Goal: Information Seeking & Learning: Learn about a topic

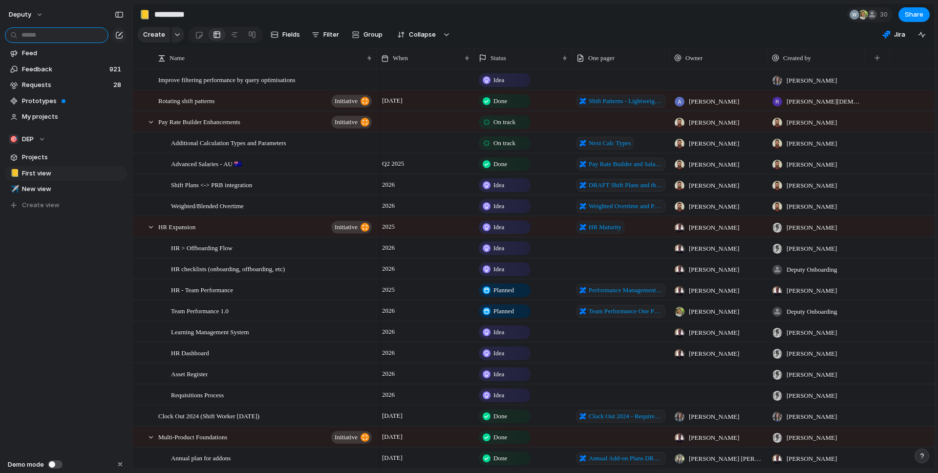
click at [74, 40] on input "text" at bounding box center [57, 35] width 104 height 16
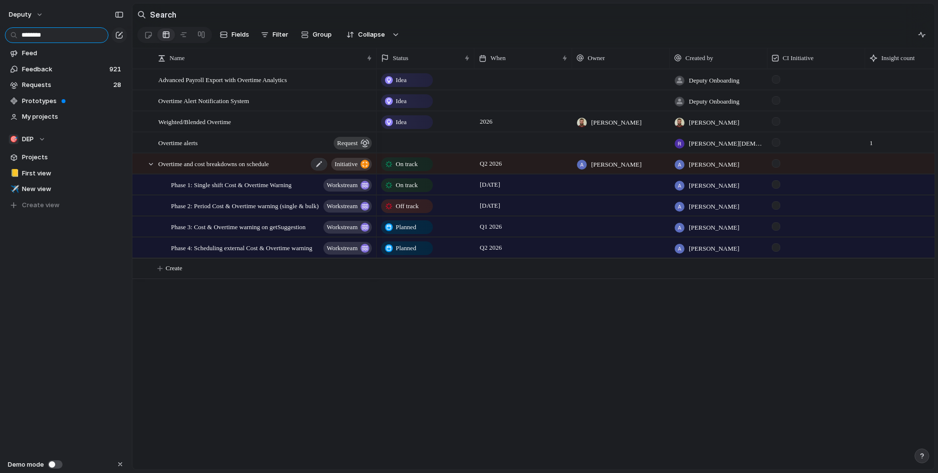
type input "********"
click at [246, 161] on span "Overtime and cost breakdowns on schedule" at bounding box center [213, 163] width 110 height 11
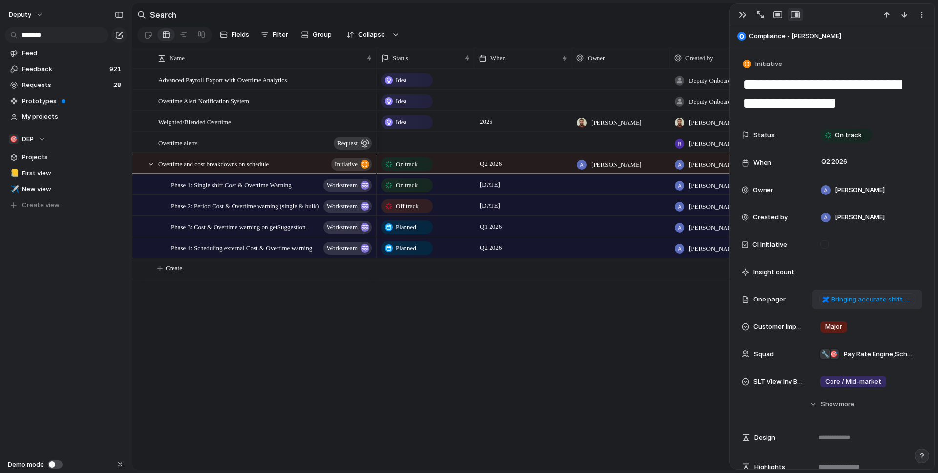
click at [852, 300] on span "Bringing accurate shift costings to the schedule which unlocks better overtime …" at bounding box center [872, 300] width 81 height 10
click at [42, 142] on div "🎯 DEP" at bounding box center [27, 139] width 37 height 10
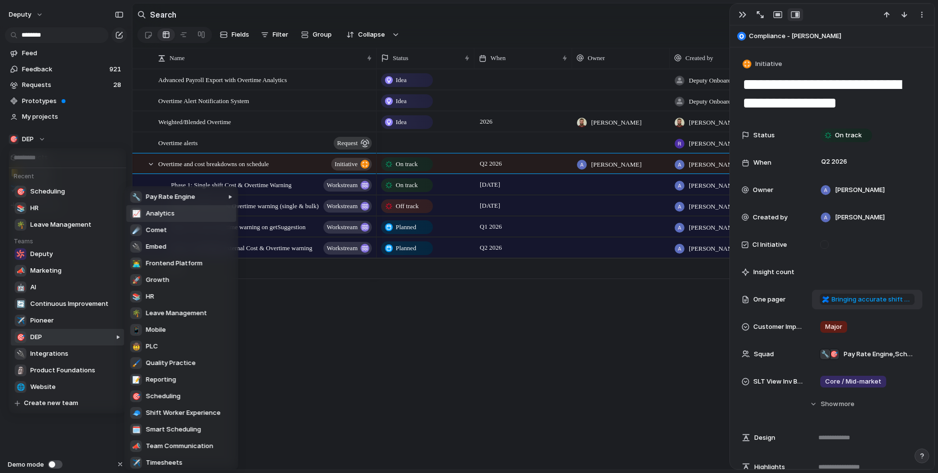
click at [185, 216] on li "📈 Analytics" at bounding box center [182, 213] width 110 height 17
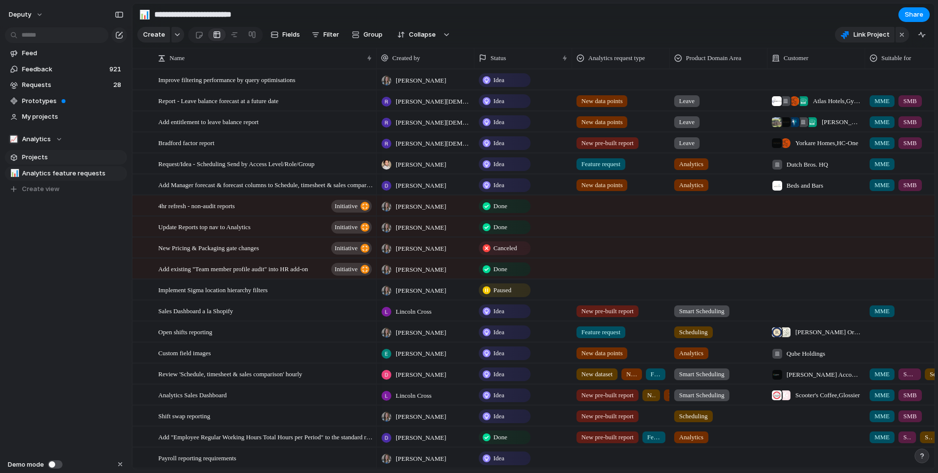
click at [46, 157] on span "Projects" at bounding box center [73, 157] width 102 height 10
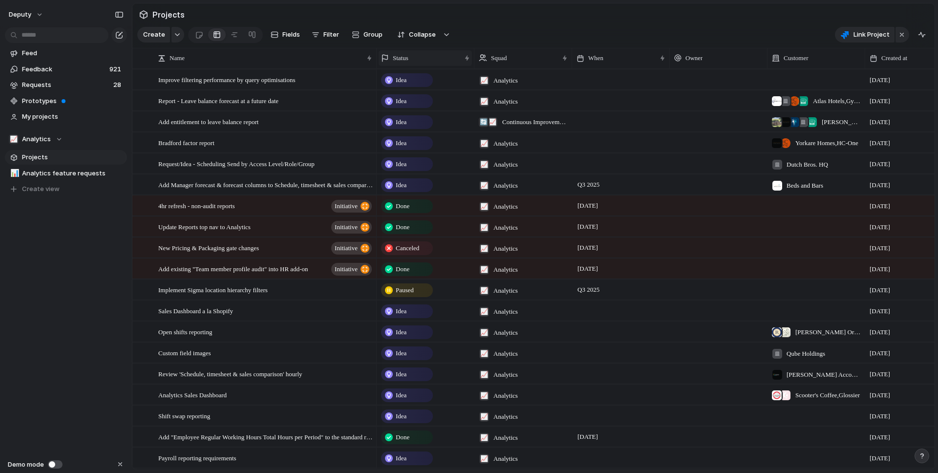
click at [431, 62] on div "Status" at bounding box center [421, 58] width 80 height 10
click at [422, 126] on span "Sort descending" at bounding box center [423, 127] width 51 height 10
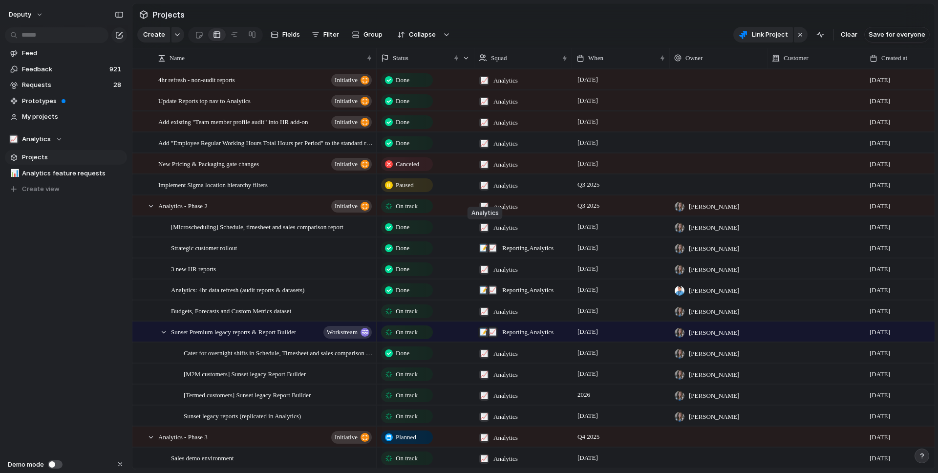
scroll to position [10, 0]
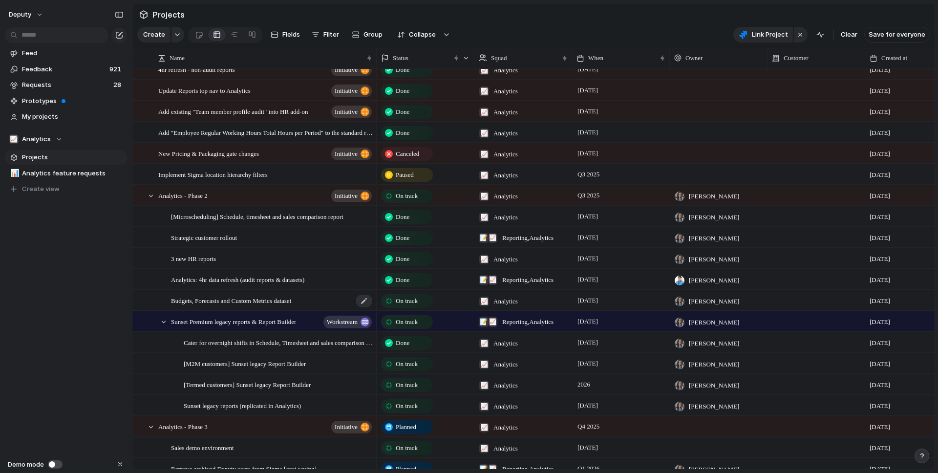
click at [283, 302] on span "Budgets, Forecasts and Custom Metrics dataset" at bounding box center [231, 300] width 120 height 11
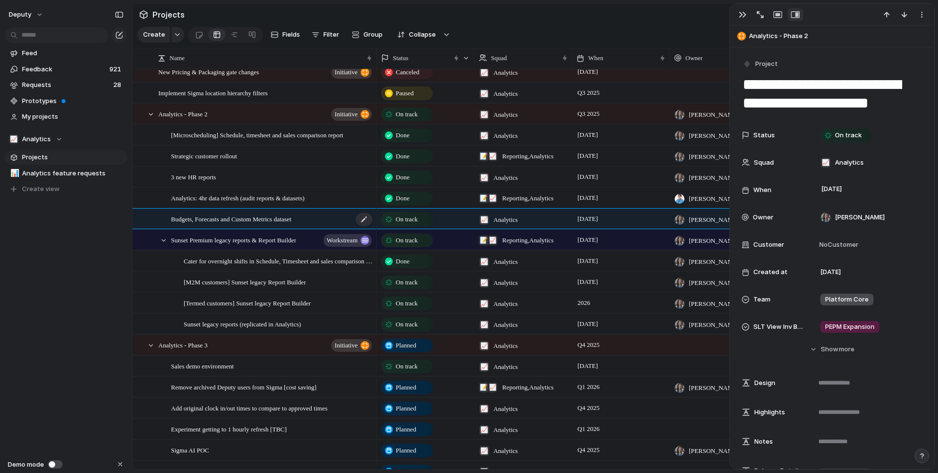
scroll to position [102, 0]
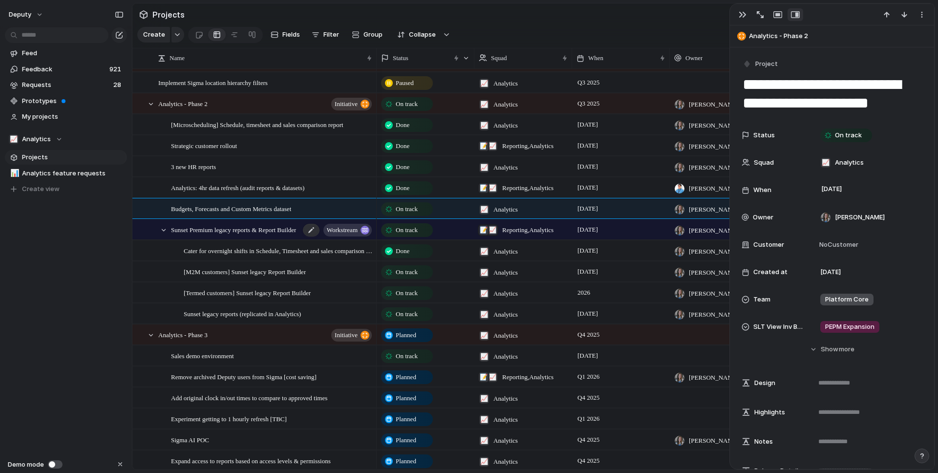
click at [263, 231] on span "Sunset Premium legacy reports & Report Builder" at bounding box center [233, 229] width 125 height 11
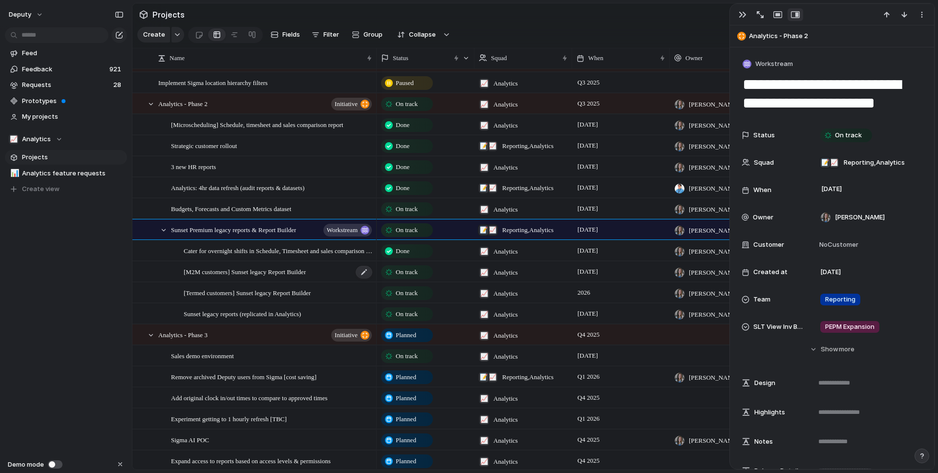
click at [267, 275] on span "[M2M customers] Sunset legacy Report Builder" at bounding box center [245, 271] width 122 height 11
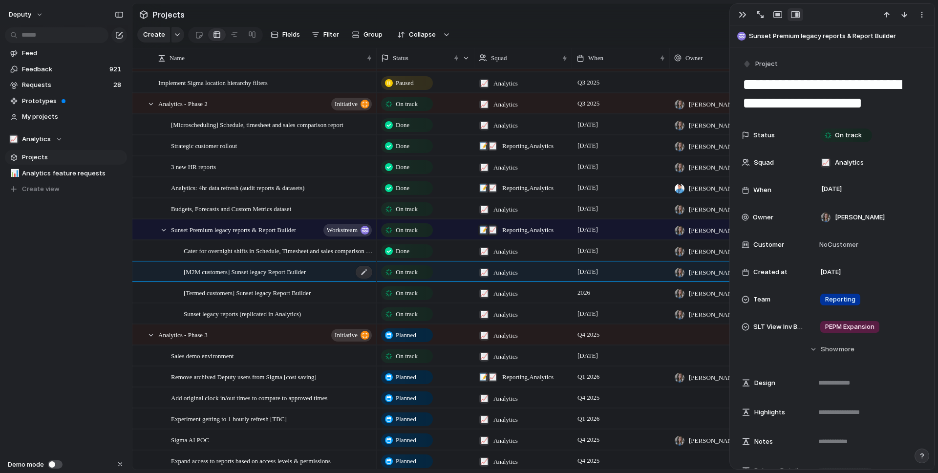
scroll to position [126, 0]
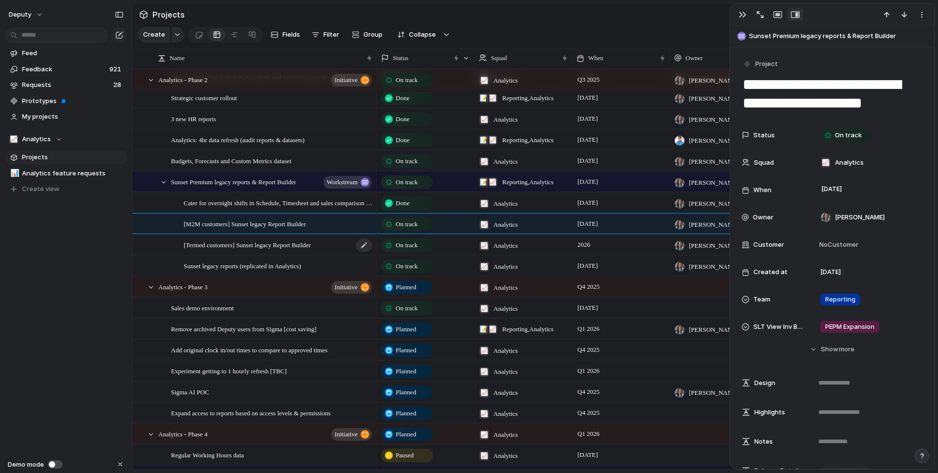
click at [278, 240] on span "[Termed customers] Sunset legacy Report Builder" at bounding box center [247, 244] width 127 height 11
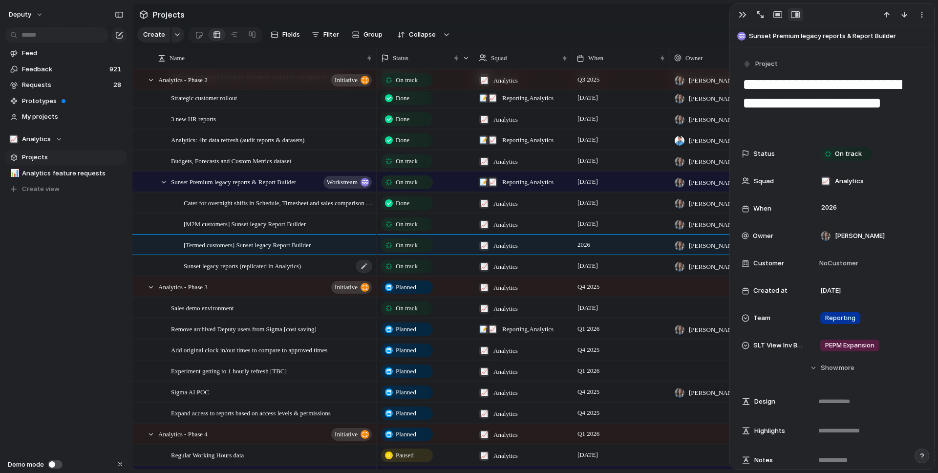
click at [269, 264] on span "Sunset legacy reports (replicated in Analytics)" at bounding box center [242, 265] width 117 height 11
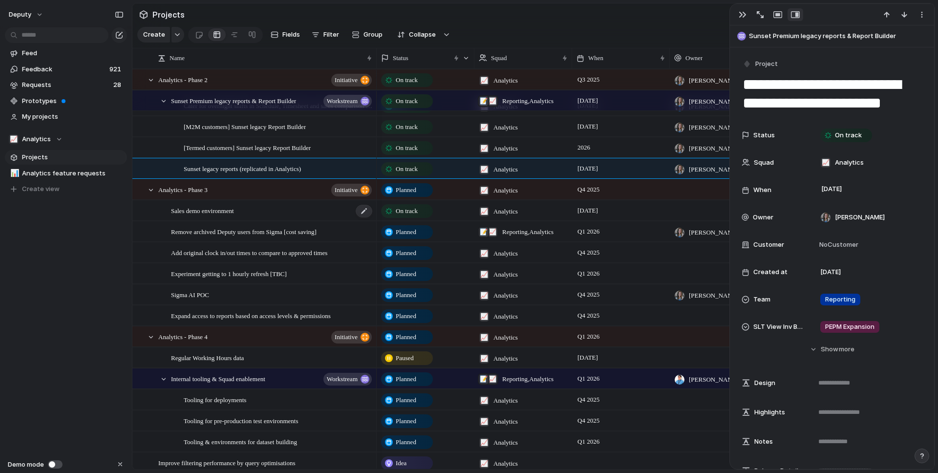
click at [269, 214] on div "Sales demo environment" at bounding box center [272, 211] width 202 height 20
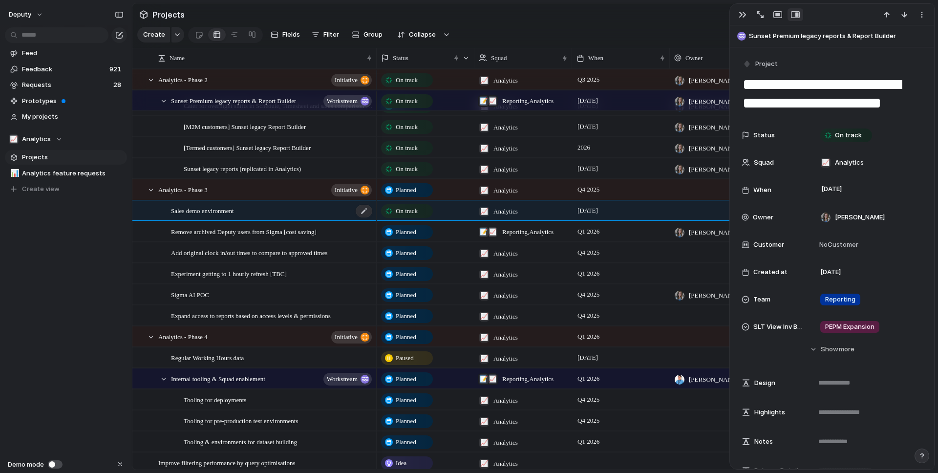
type textarea "**********"
